Goal: Task Accomplishment & Management: Manage account settings

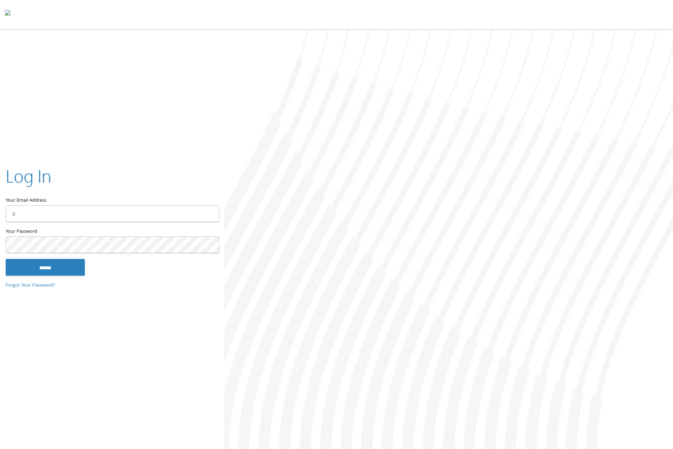
type input "**********"
click at [60, 272] on input "******" at bounding box center [45, 267] width 79 height 17
